Goal: Entertainment & Leisure: Consume media (video, audio)

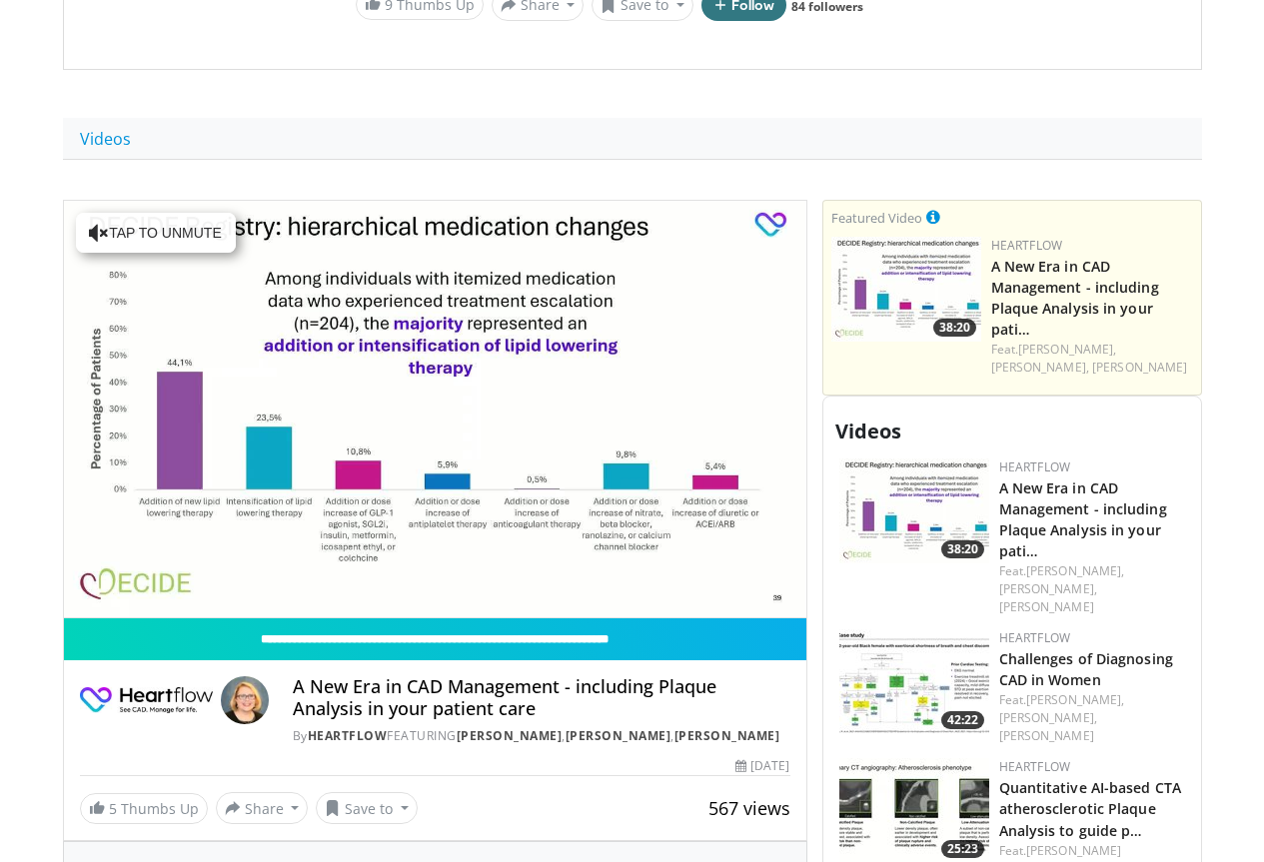
scroll to position [799, 0]
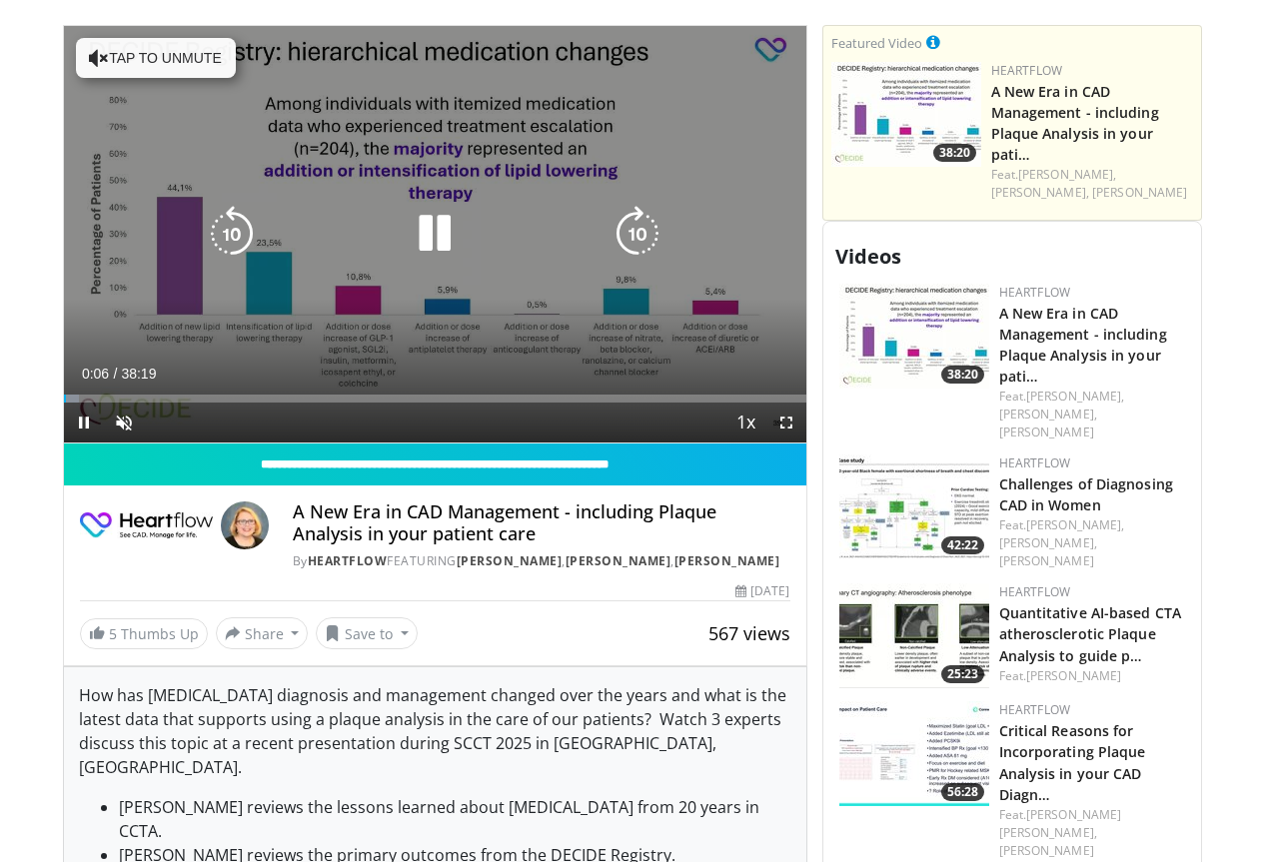
click at [157, 60] on button "Tap to unmute" at bounding box center [156, 58] width 160 height 40
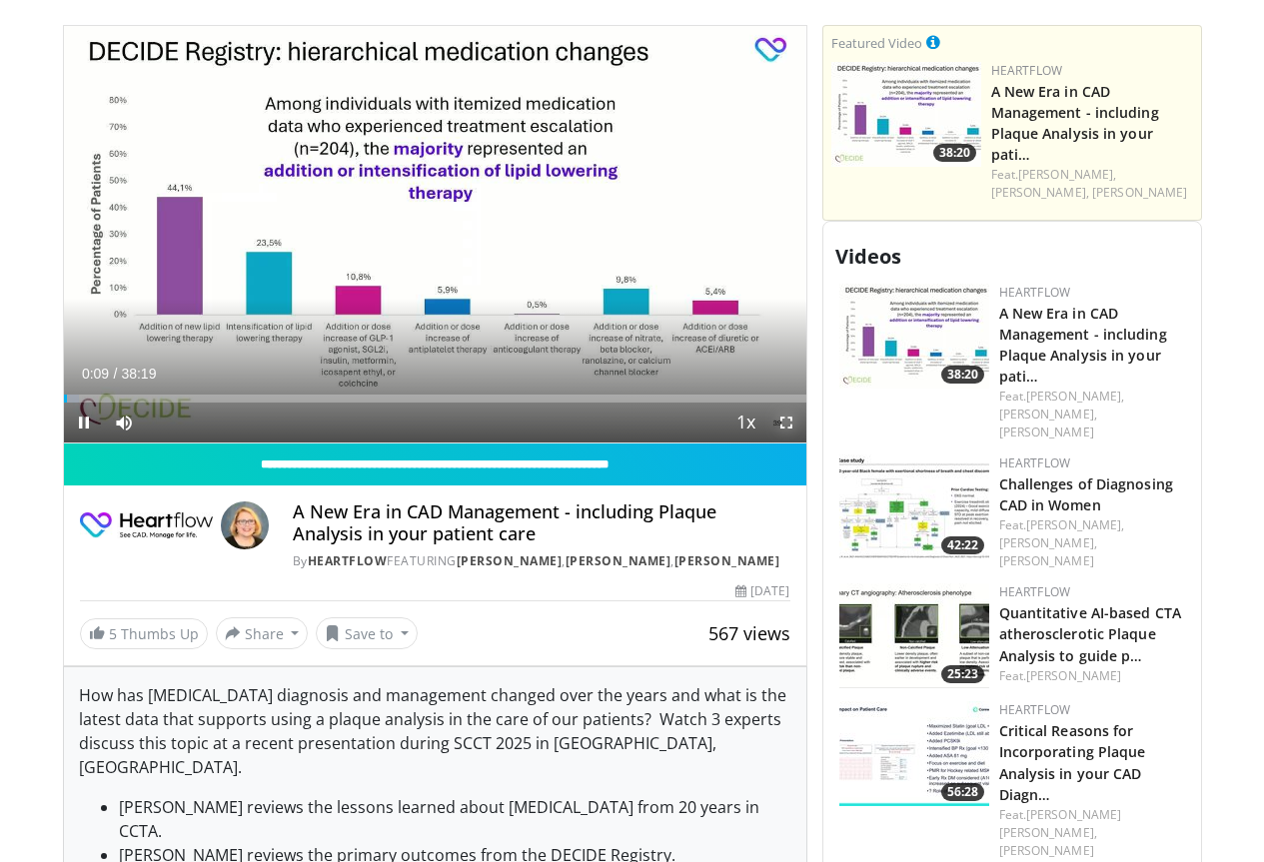
click at [795, 443] on span "Video Player" at bounding box center [786, 423] width 40 height 40
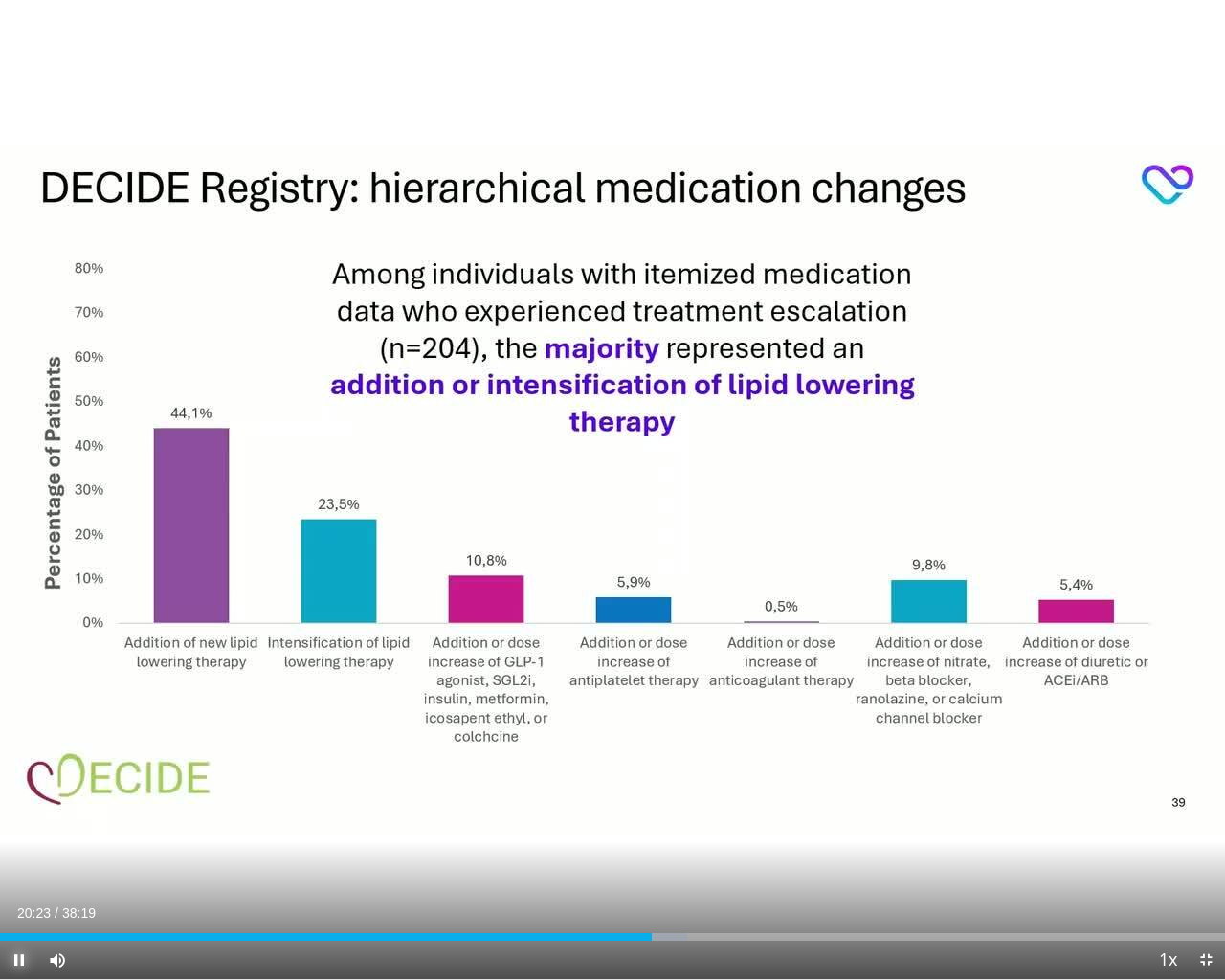
click at [17, 825] on span "Video Player" at bounding box center [19, 960] width 38 height 38
click at [1203, 825] on span "Video Player" at bounding box center [1206, 960] width 38 height 38
